Goal: Navigation & Orientation: Find specific page/section

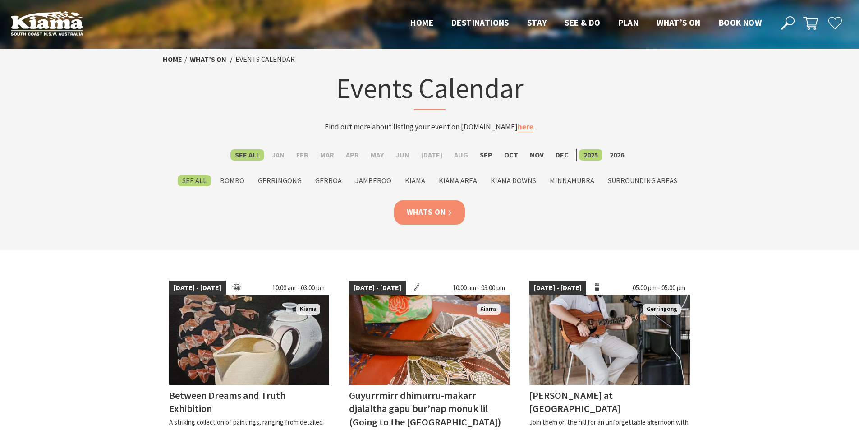
click at [433, 213] on link "Whats On" at bounding box center [429, 212] width 71 height 24
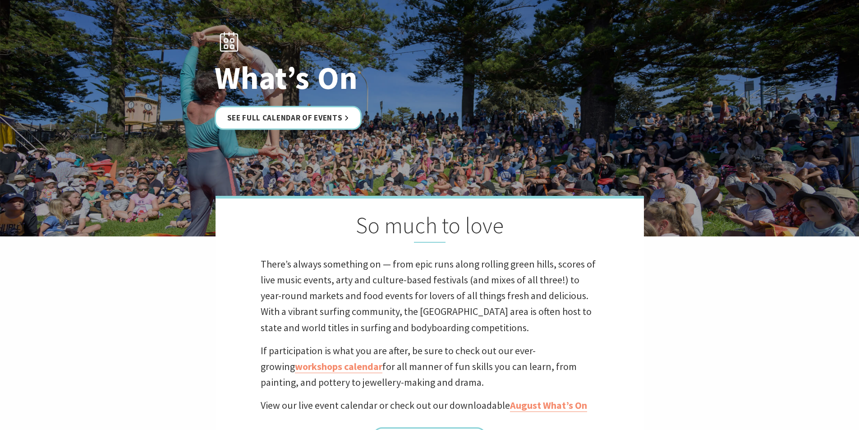
scroll to position [158, 0]
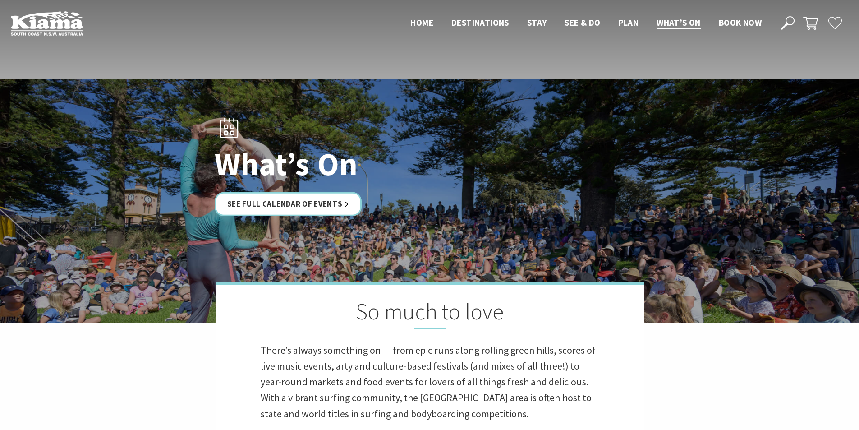
scroll to position [158, 0]
